Goal: Transaction & Acquisition: Purchase product/service

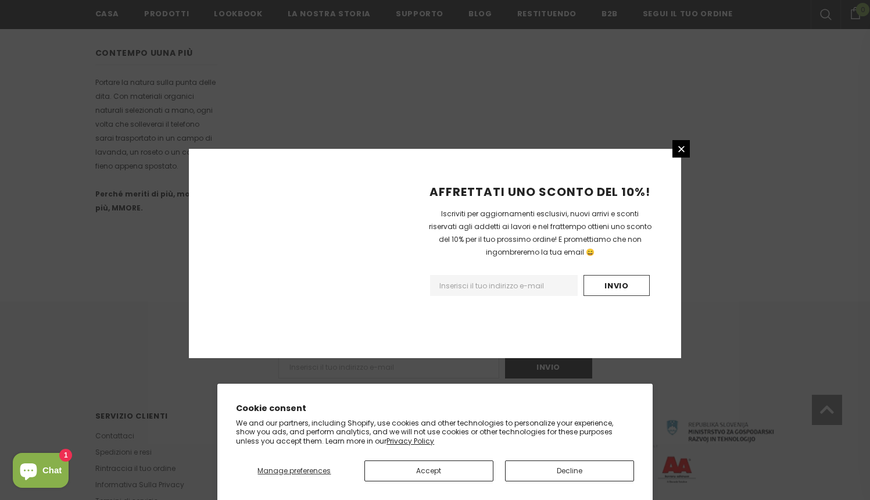
scroll to position [691, 0]
